Goal: Transaction & Acquisition: Register for event/course

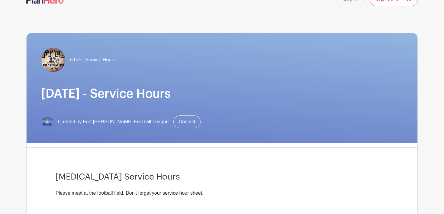
scroll to position [16, 0]
click at [52, 60] on img at bounding box center [53, 59] width 24 height 24
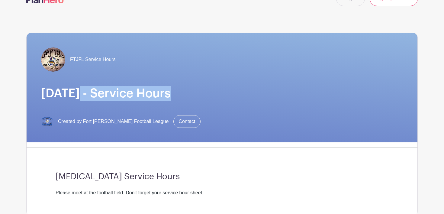
drag, startPoint x: 37, startPoint y: 101, endPoint x: 75, endPoint y: 91, distance: 39.0
click at [75, 90] on div "FTJFL Service Hours [DATE] - Service Hours Created by Fort [PERSON_NAME] Footba…" at bounding box center [222, 87] width 391 height 109
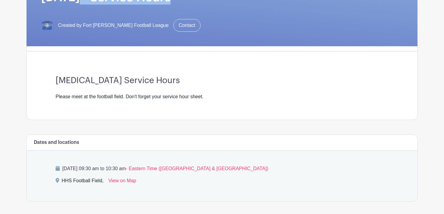
scroll to position [112, 0]
click at [157, 101] on div "[MEDICAL_DATA] Service Hours Please meet at the football field. Don't forget yo…" at bounding box center [222, 87] width 362 height 63
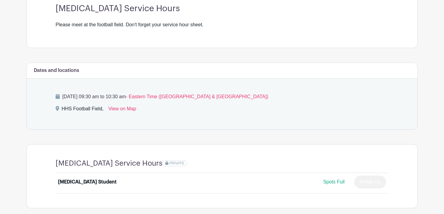
scroll to position [184, 0]
drag, startPoint x: 133, startPoint y: 95, endPoint x: 180, endPoint y: 97, distance: 46.2
click at [180, 97] on p "[DATE] 09:30 am to 10:30 am - Eastern Time ([GEOGRAPHIC_DATA] & [GEOGRAPHIC_DAT…" at bounding box center [222, 95] width 333 height 7
click at [330, 183] on span "Spots Full" at bounding box center [333, 180] width 21 height 5
click at [323, 179] on span "Spots Full" at bounding box center [333, 180] width 21 height 5
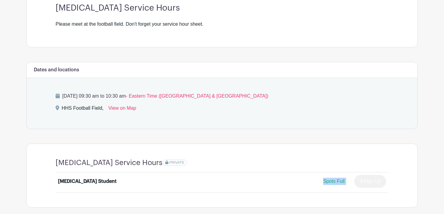
drag, startPoint x: 354, startPoint y: 181, endPoint x: 300, endPoint y: 181, distance: 54.6
click at [300, 181] on div "Spots Full Sign Up" at bounding box center [263, 181] width 246 height 13
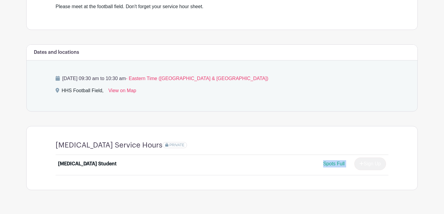
scroll to position [200, 0]
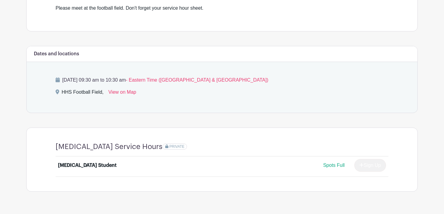
click at [300, 180] on div "[MEDICAL_DATA] Service Hours PRIVATE [MEDICAL_DATA] Student Spots Full Sign Up" at bounding box center [222, 159] width 362 height 63
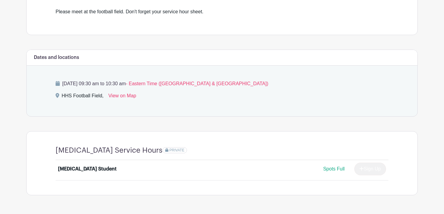
scroll to position [195, 0]
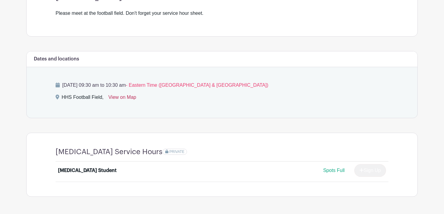
click at [127, 96] on link "View on Map" at bounding box center [122, 99] width 28 height 10
